Goal: Task Accomplishment & Management: Use online tool/utility

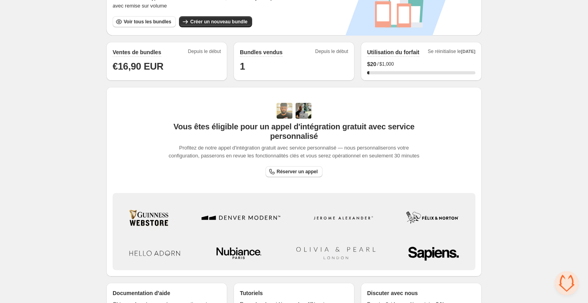
scroll to position [168, 0]
click at [252, 125] on span "Vous êtes éligible pour un appel d'intégration gratuit avec service personnalisé" at bounding box center [294, 130] width 254 height 19
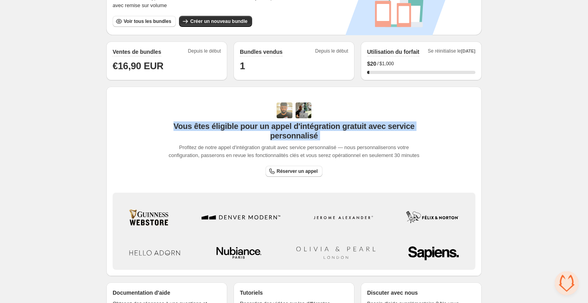
click at [252, 125] on span "Vous êtes éligible pour un appel d'intégration gratuit avec service personnalisé" at bounding box center [294, 130] width 254 height 19
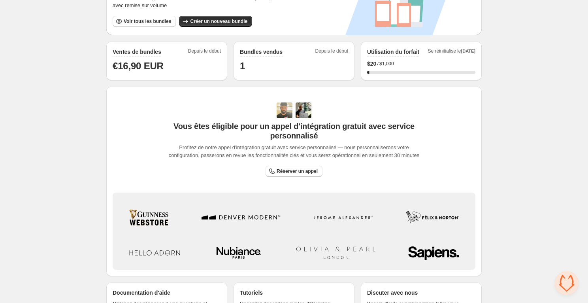
click at [242, 125] on span "Vous êtes éligible pour un appel d'intégration gratuit avec service personnalisé" at bounding box center [294, 130] width 254 height 19
click at [219, 127] on span "Vous êtes éligible pour un appel d'intégration gratuit avec service personnalisé" at bounding box center [294, 130] width 254 height 19
click at [203, 127] on span "Vous êtes éligible pour un appel d'intégration gratuit avec service personnalisé" at bounding box center [294, 130] width 254 height 19
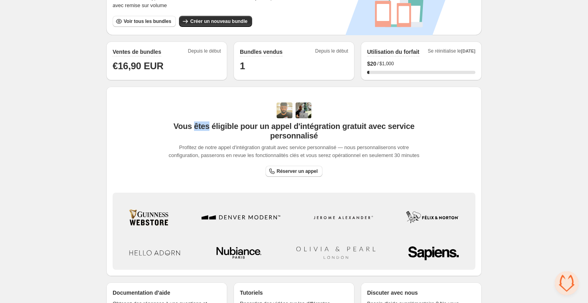
click at [203, 127] on span "Vous êtes éligible pour un appel d'intégration gratuit avec service personnalisé" at bounding box center [294, 130] width 254 height 19
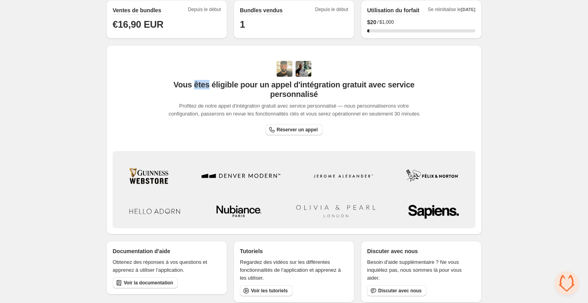
scroll to position [216, 0]
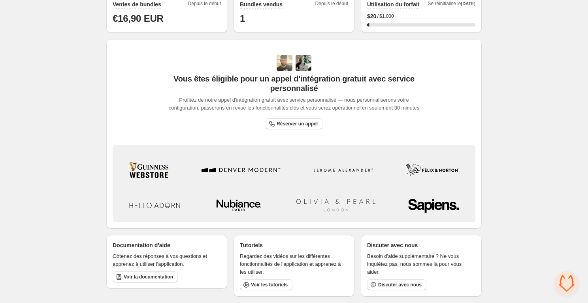
click at [196, 102] on span "Profitez de notre appel d'intégration gratuit avec service personnalisé — nous …" at bounding box center [294, 104] width 254 height 16
click at [272, 97] on span "Profitez de notre appel d'intégration gratuit avec service personnalisé — nous …" at bounding box center [294, 104] width 254 height 16
click at [327, 96] on span "Profitez de notre appel d'intégration gratuit avec service personnalisé — nous …" at bounding box center [294, 104] width 254 height 16
click at [158, 127] on div "Vous êtes éligible pour un appel d'intégration gratuit avec service personnalis…" at bounding box center [294, 133] width 363 height 177
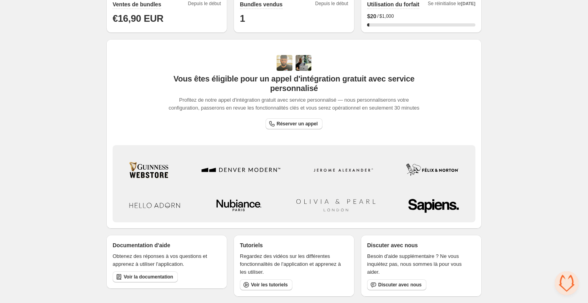
scroll to position [221, 0]
click at [72, 166] on div "Home Bundles Analytics Plan and Billing 🦊 FoxSell Bundles. This page is ready 🦊…" at bounding box center [294, 44] width 588 height 518
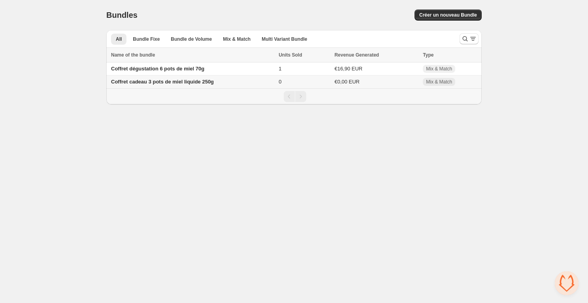
click at [73, 232] on body "Home Bundles Analytics Plan and Billing Bundles. This page is ready Bundles Cré…" at bounding box center [294, 151] width 588 height 303
click at [73, 174] on body "Home Bundles Analytics Plan and Billing Bundles. This page is ready Bundles Cré…" at bounding box center [294, 151] width 588 height 303
click at [72, 165] on body "Home Bundles Analytics Plan and Billing Bundles. This page is ready Bundles Cré…" at bounding box center [294, 151] width 588 height 303
click at [440, 23] on div "Bundles. This page is ready Bundles Créer un nouveau Bundle" at bounding box center [294, 15] width 376 height 30
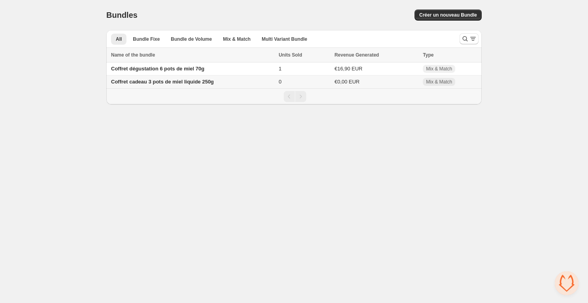
click at [484, 28] on div "Bundles. This page is ready Bundles Créer un nouveau Bundle All Bundle Fixe Bun…" at bounding box center [294, 52] width 395 height 104
click at [427, 16] on span "Créer un nouveau Bundle" at bounding box center [449, 15] width 58 height 6
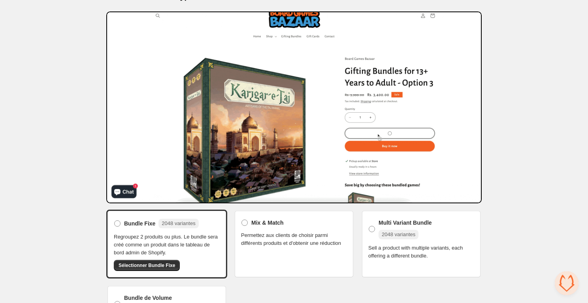
scroll to position [62, 0]
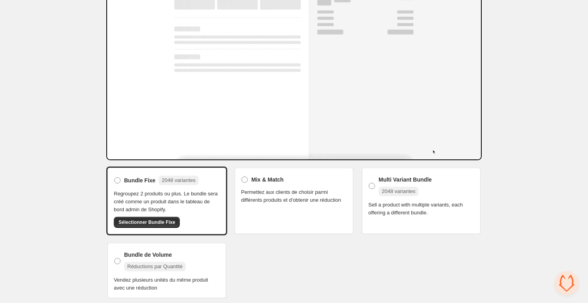
click at [253, 270] on div "Bundle Fixe 2048 variantes Regroupez 2 produits ou plus. Le bundle sera créé co…" at bounding box center [294, 233] width 376 height 133
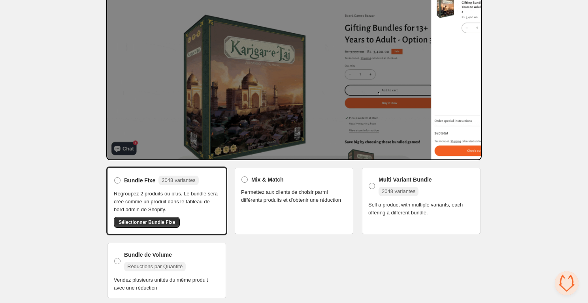
click at [278, 267] on div "Bundle Fixe 2048 variantes Regroupez 2 produits ou plus. Le bundle sera créé co…" at bounding box center [294, 233] width 376 height 133
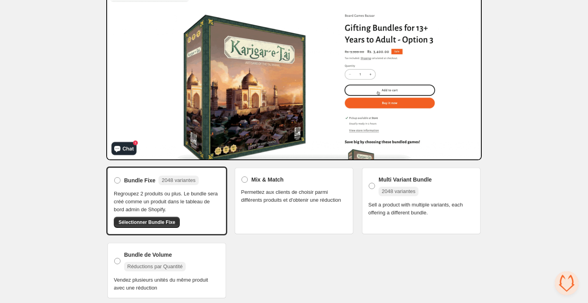
click at [358, 259] on div "Bundle Fixe 2048 variantes Regroupez 2 produits ou plus. Le bundle sera créé co…" at bounding box center [294, 233] width 376 height 133
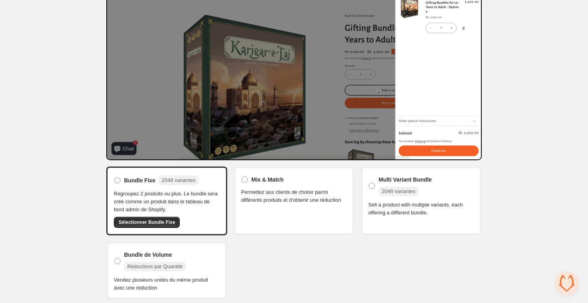
click at [358, 259] on div "Bundle Fixe 2048 variantes Regroupez 2 produits ou plus. Le bundle sera créé co…" at bounding box center [294, 233] width 376 height 133
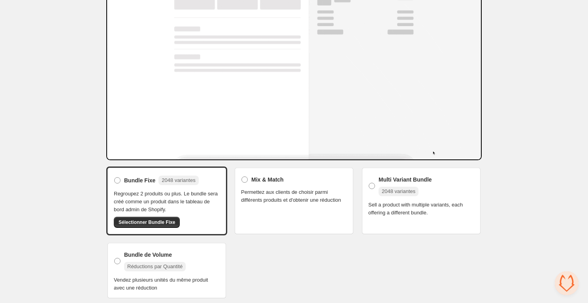
click at [409, 212] on span "Sell a product with multiple variants, each offering a different bundle." at bounding box center [422, 209] width 106 height 16
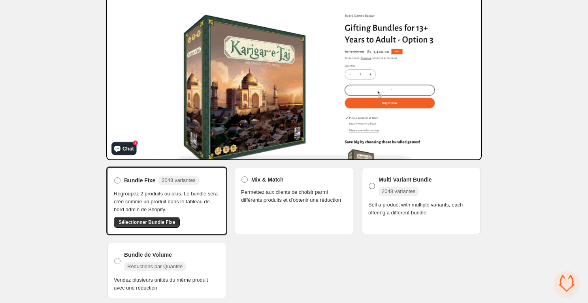
click at [373, 185] on span at bounding box center [372, 186] width 6 height 6
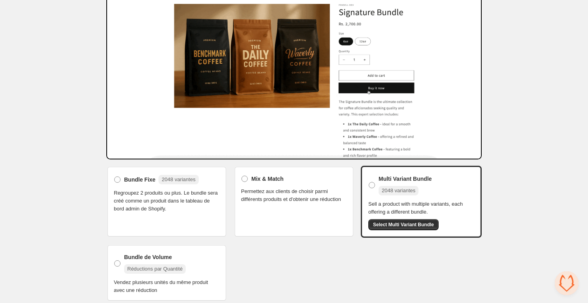
click at [525, 202] on div "Home Bundles Analytics Plan and Billing Sélectionner le type de bundle. This pa…" at bounding box center [294, 123] width 588 height 370
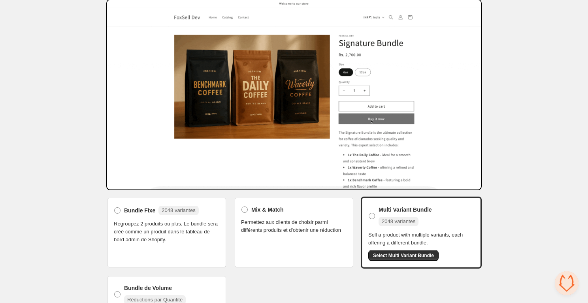
scroll to position [29, 0]
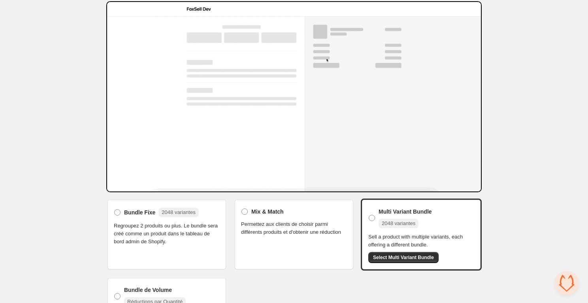
click at [253, 236] on span "Permettez aux clients de choisir parmi différents produits et d'obtenir une réd…" at bounding box center [294, 228] width 106 height 16
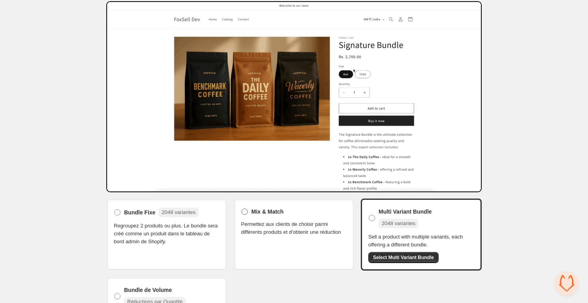
click at [260, 212] on span "Mix & Match" at bounding box center [268, 212] width 32 height 8
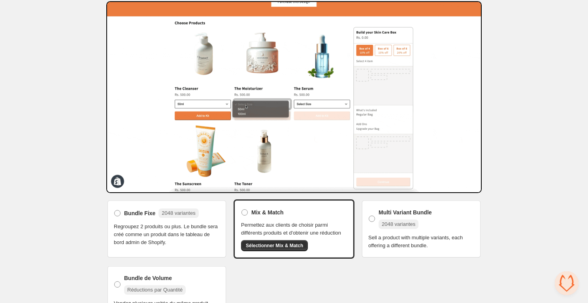
click at [524, 207] on div "Home Bundles Analytics Plan and Billing Sélectionner le type de bundle. This pa…" at bounding box center [294, 150] width 588 height 358
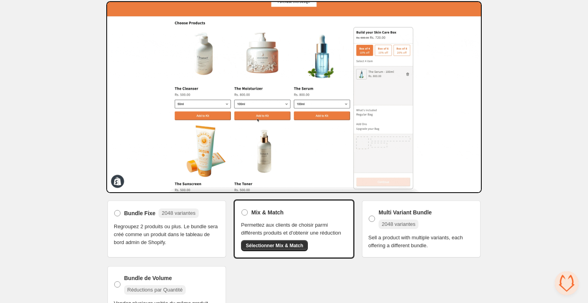
click at [186, 236] on span "Regroupez 2 produits ou plus. Le bundle sera créé comme un produit dans le tabl…" at bounding box center [167, 235] width 106 height 24
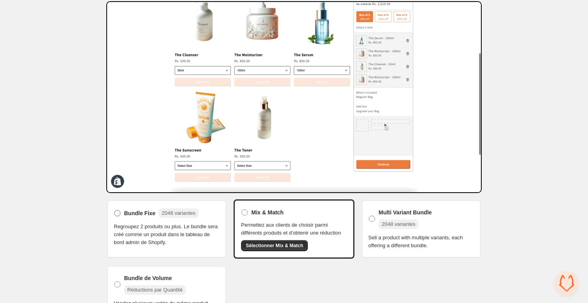
click at [146, 210] on span "Bundle Fixe" at bounding box center [139, 213] width 31 height 8
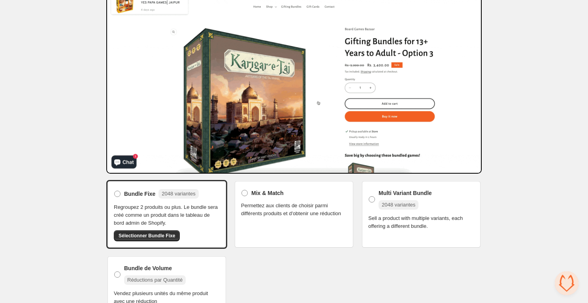
scroll to position [62, 0]
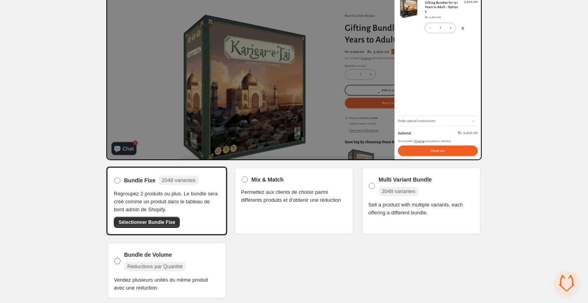
click at [146, 255] on span "Bundle de Volume" at bounding box center [148, 255] width 48 height 8
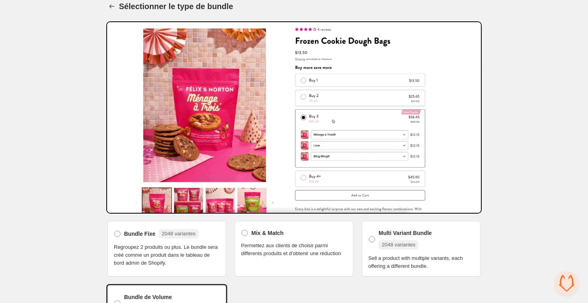
scroll to position [6, 0]
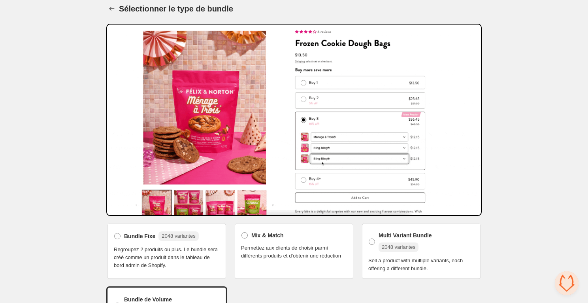
click at [94, 192] on div "Home Bundles Analytics Plan and Billing Sélectionner le type de bundle. This pa…" at bounding box center [294, 179] width 588 height 371
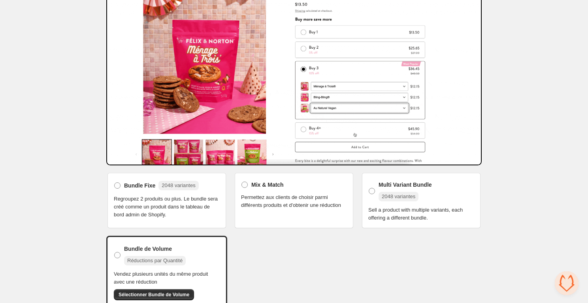
scroll to position [66, 0]
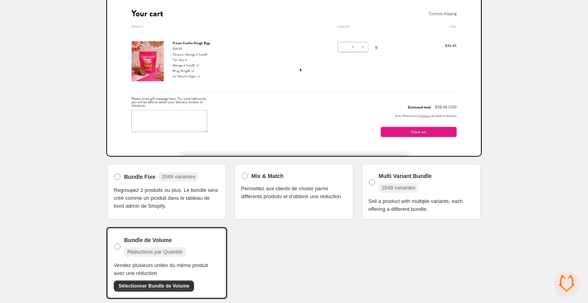
click at [94, 192] on div "Home Bundles Analytics Plan and Billing Sélectionner le type de bundle. This pa…" at bounding box center [294, 119] width 588 height 371
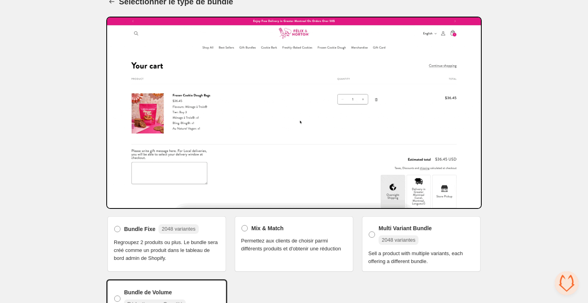
scroll to position [0, 0]
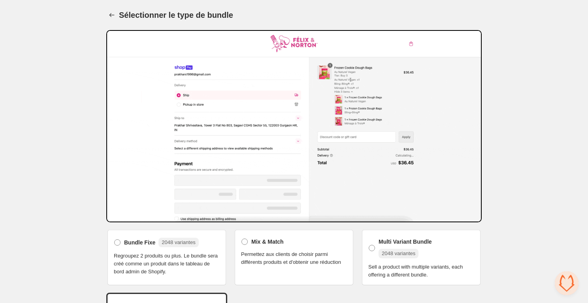
click at [94, 192] on div "Home Bundles Analytics Plan and Billing Sélectionner le type de bundle. This pa…" at bounding box center [294, 185] width 588 height 371
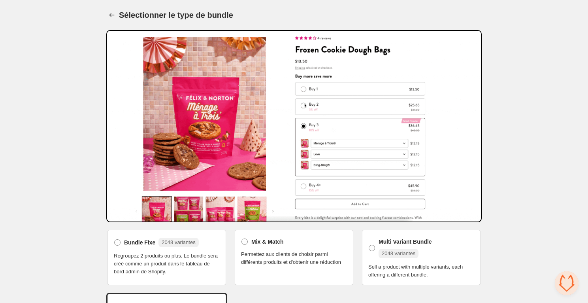
click at [42, 233] on div "Home Bundles Analytics Plan and Billing Sélectionner le type de bundle. This pa…" at bounding box center [294, 185] width 588 height 371
click at [42, 202] on div "Home Bundles Analytics Plan and Billing Sélectionner le type de bundle. This pa…" at bounding box center [294, 185] width 588 height 371
